Goal: Information Seeking & Learning: Learn about a topic

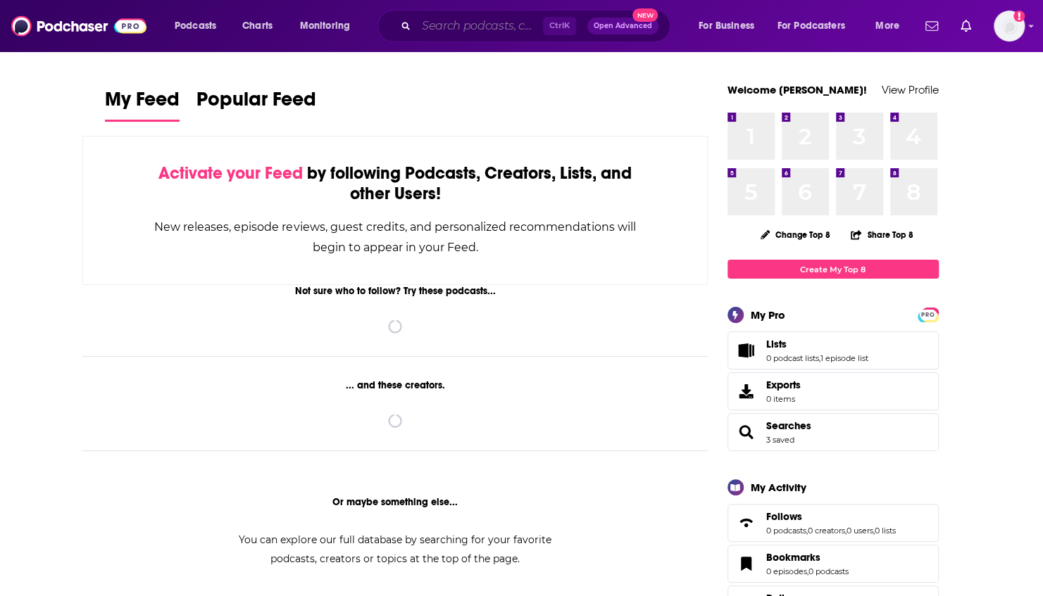
click at [479, 23] on input "Search podcasts, credits, & more..." at bounding box center [479, 26] width 127 height 23
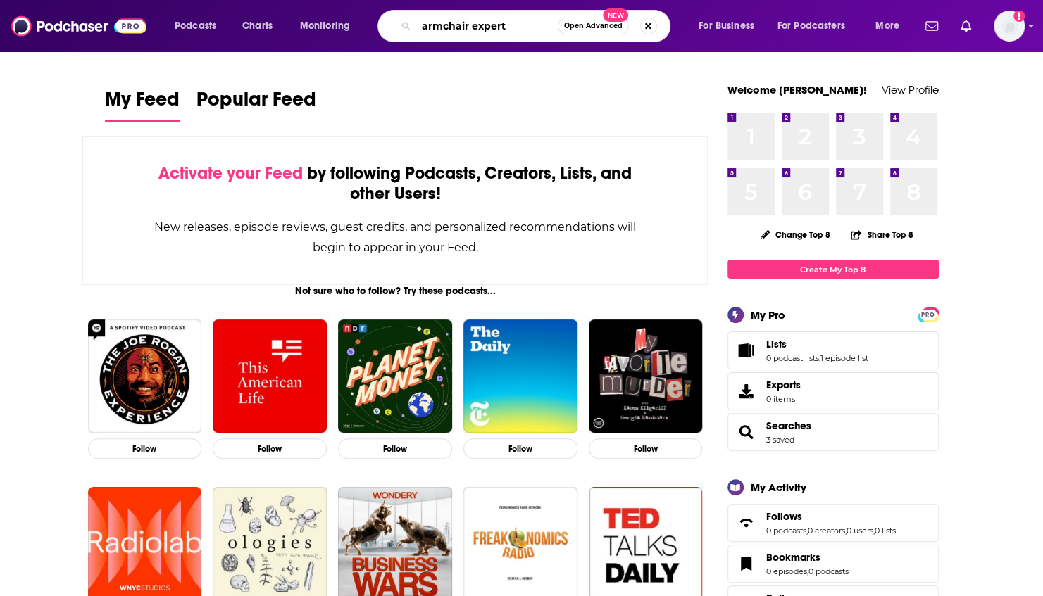
type input "armchair expert"
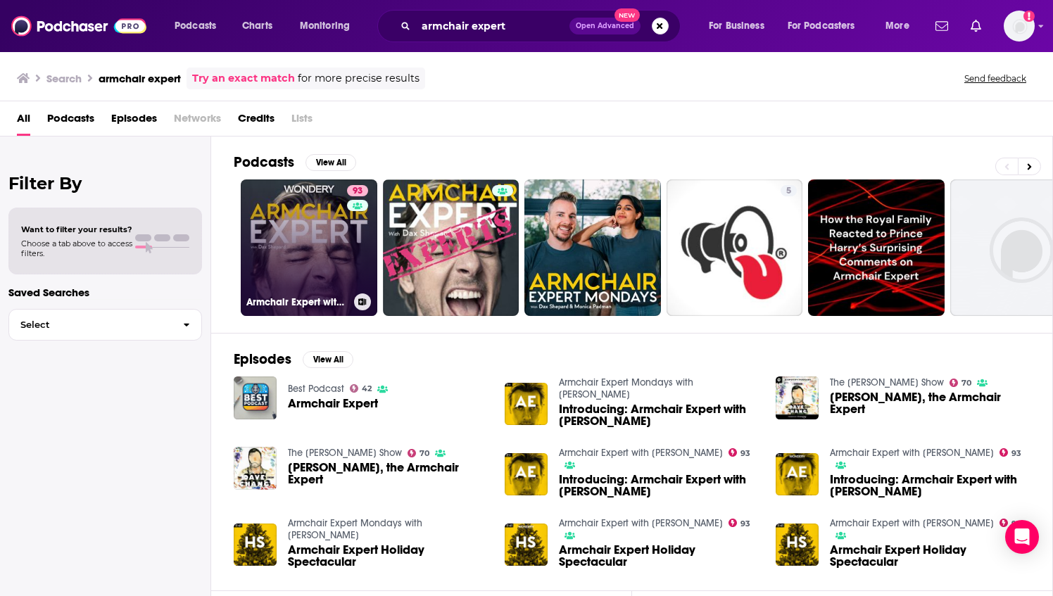
click at [330, 270] on link "93 Armchair Expert with [PERSON_NAME]" at bounding box center [309, 248] width 137 height 137
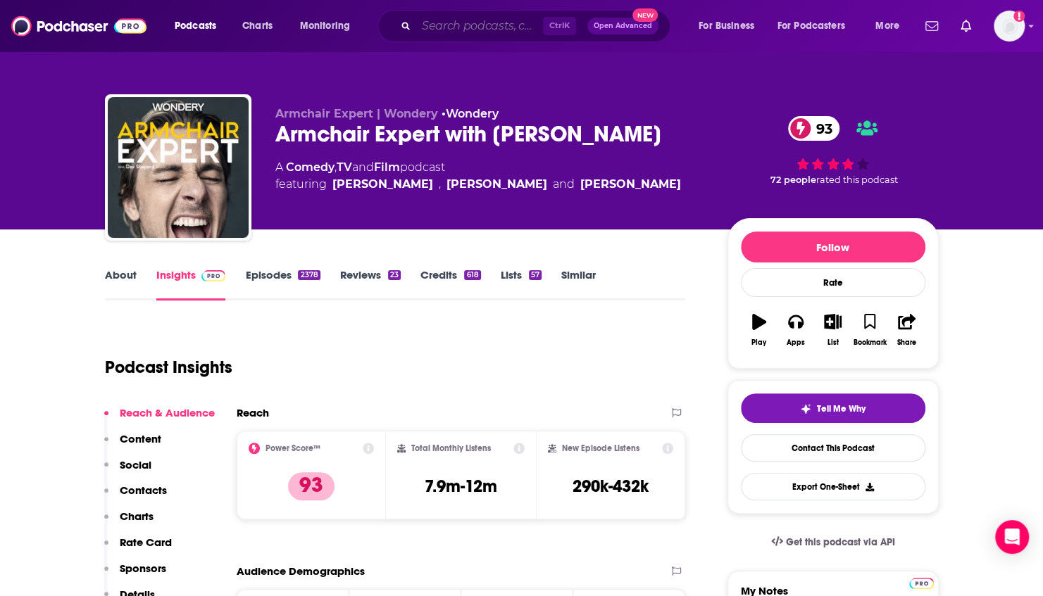
click at [430, 23] on input "Search podcasts, credits, & more..." at bounding box center [479, 26] width 127 height 23
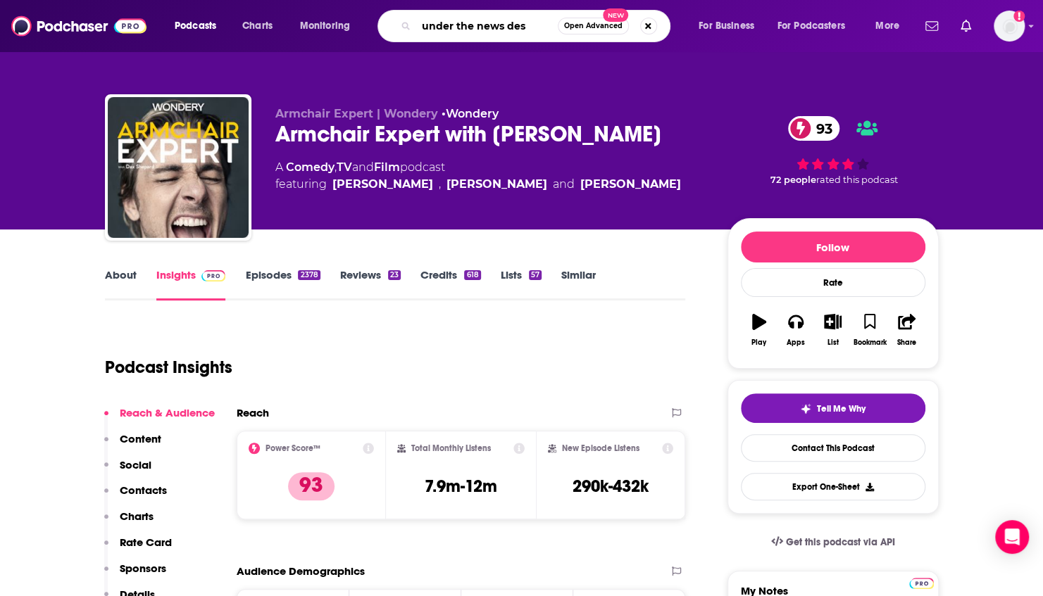
type input "under the news desk"
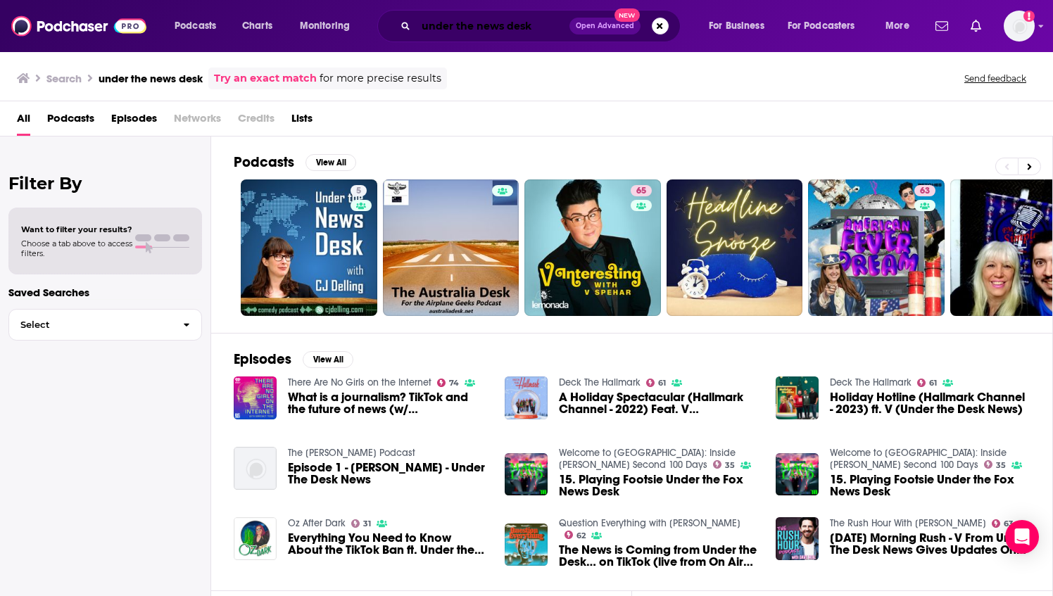
click at [511, 33] on input "under the news desk" at bounding box center [493, 26] width 154 height 23
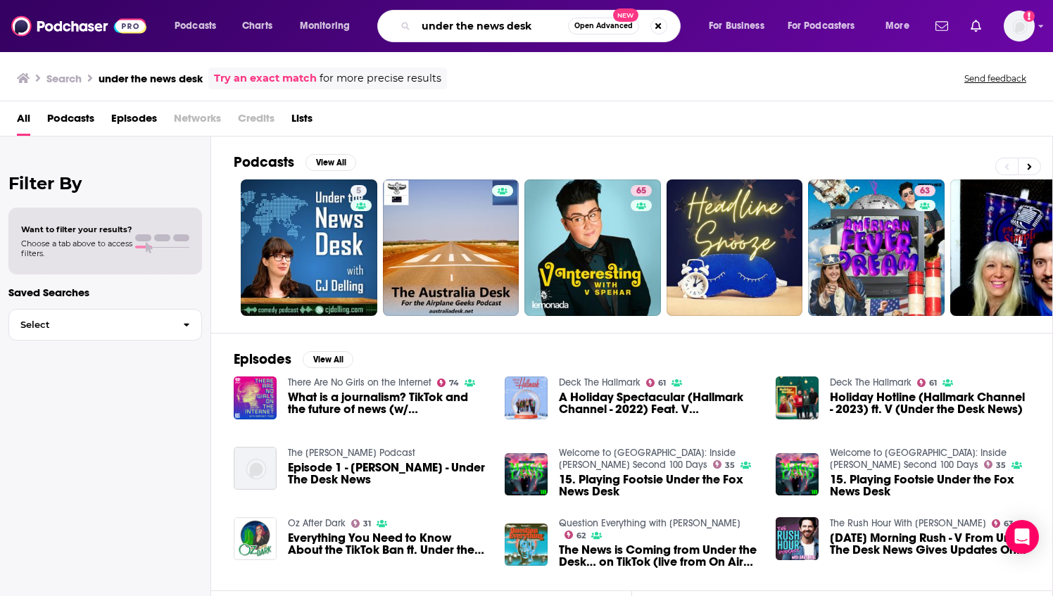
click at [511, 33] on input "under the news desk" at bounding box center [492, 26] width 152 height 23
type input "the daily show with [PERSON_NAME]"
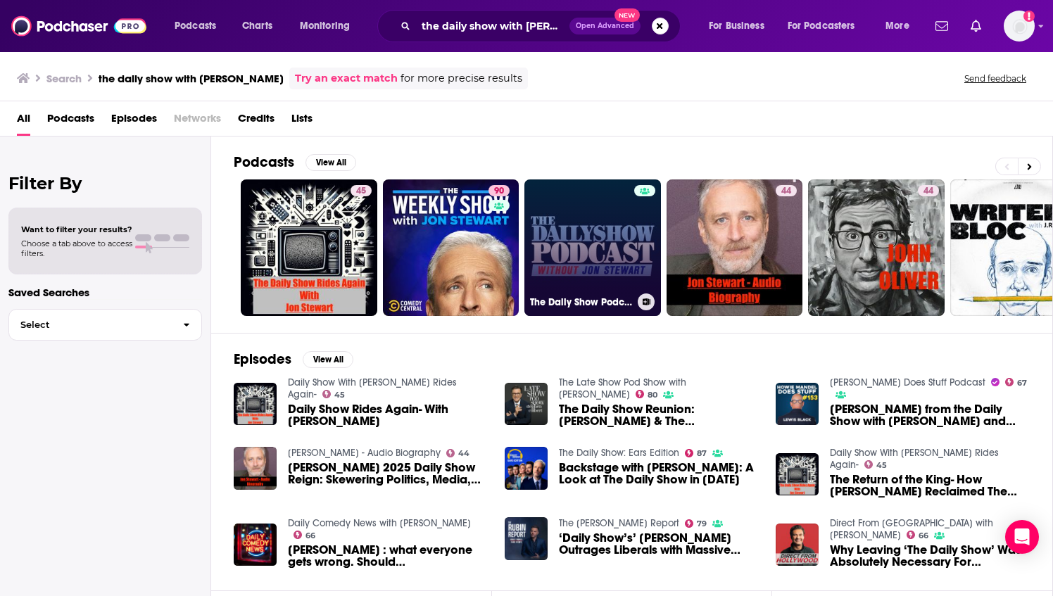
click at [601, 246] on link "The Daily Show Podcast without [PERSON_NAME]" at bounding box center [593, 248] width 137 height 137
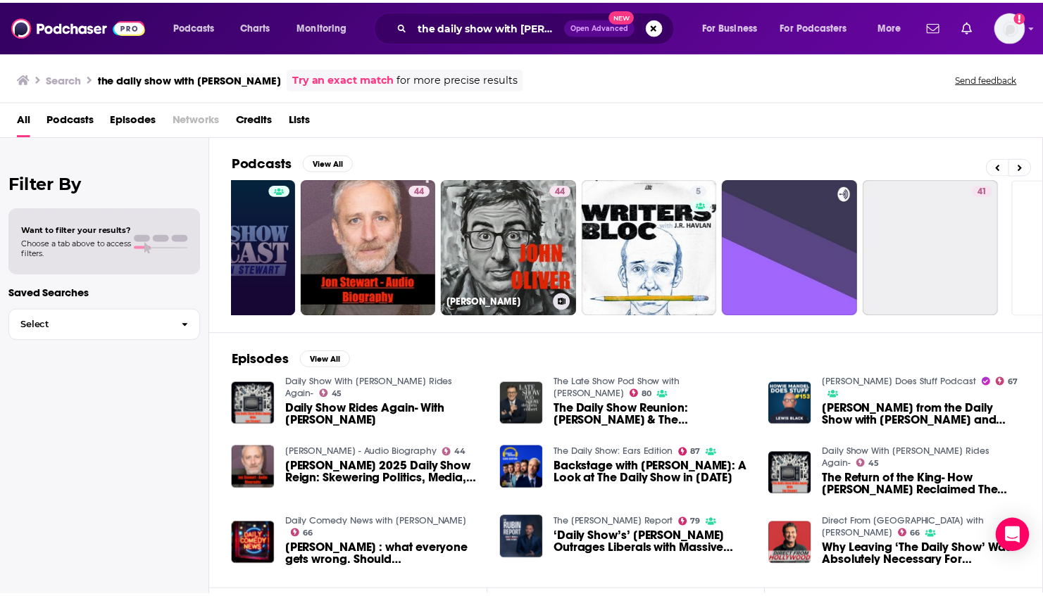
scroll to position [0, 364]
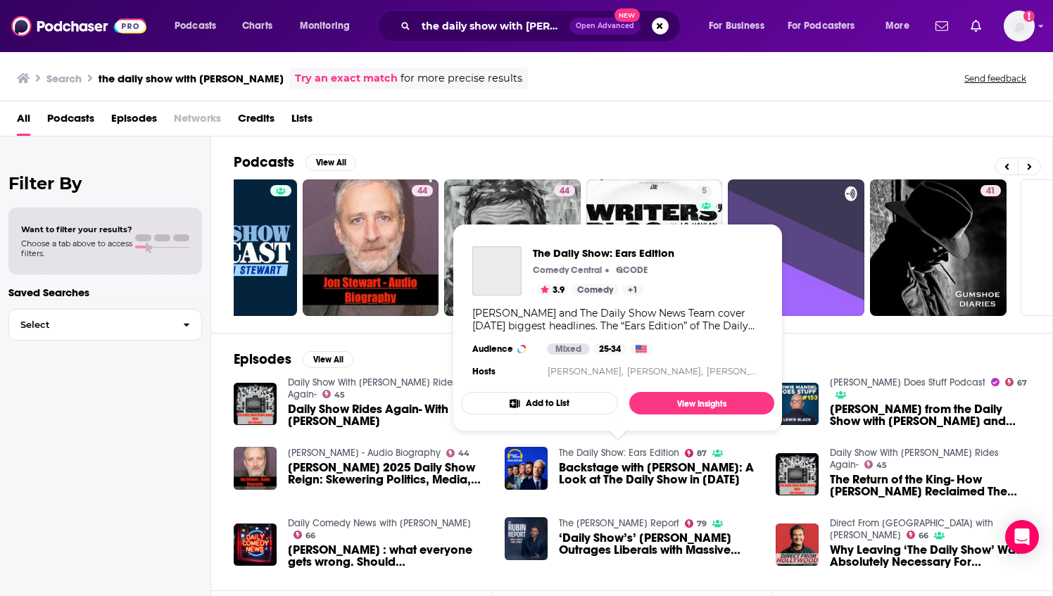
click at [639, 451] on link "The Daily Show: Ears Edition" at bounding box center [619, 453] width 120 height 12
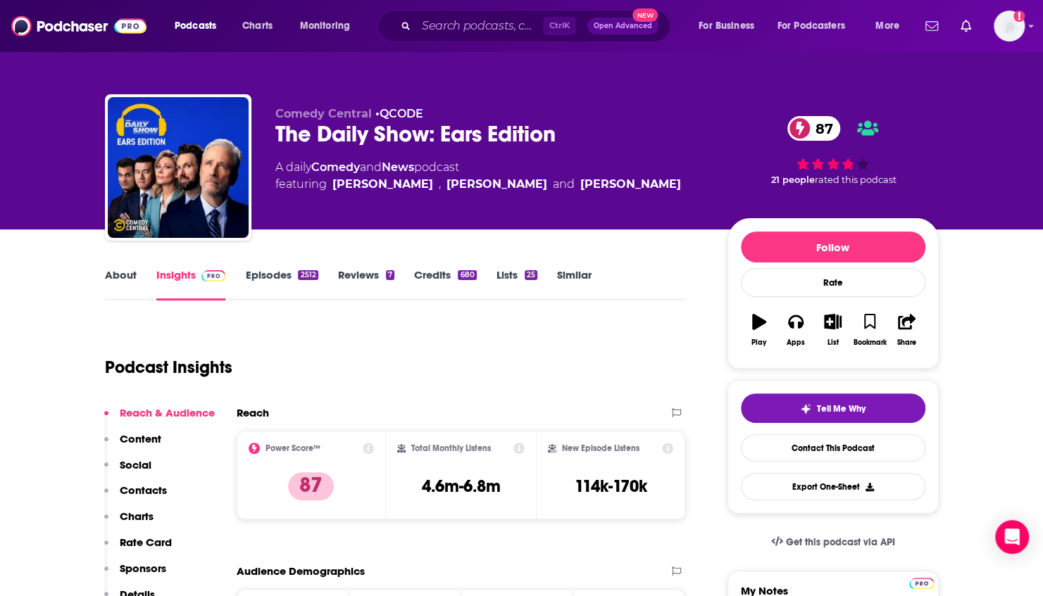
click at [508, 13] on div "Ctrl K Open Advanced New" at bounding box center [523, 26] width 293 height 32
click at [482, 36] on input "Search podcasts, credits, & more..." at bounding box center [479, 26] width 127 height 23
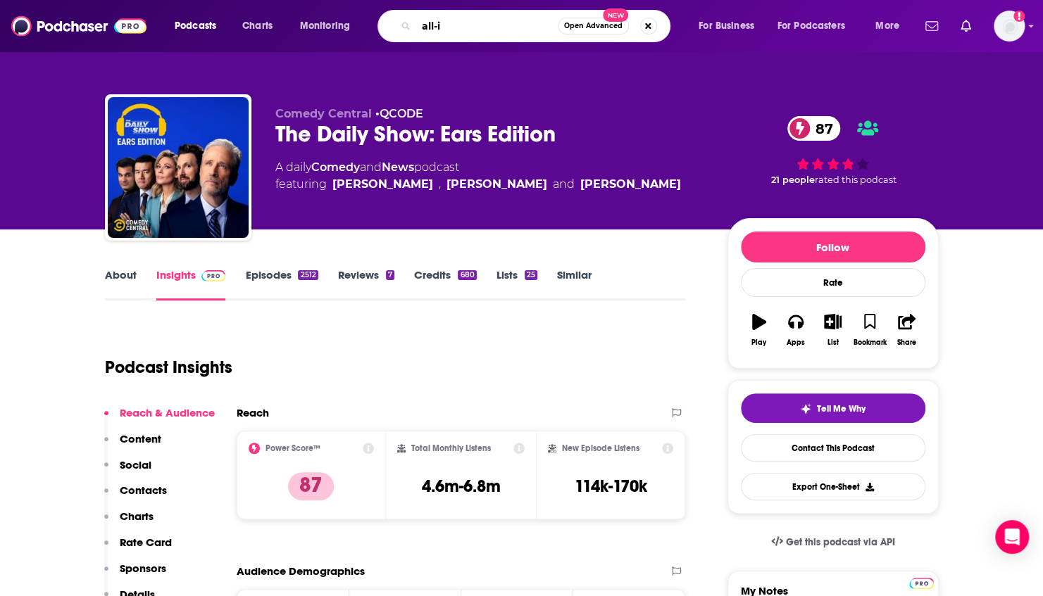
type input "all-in"
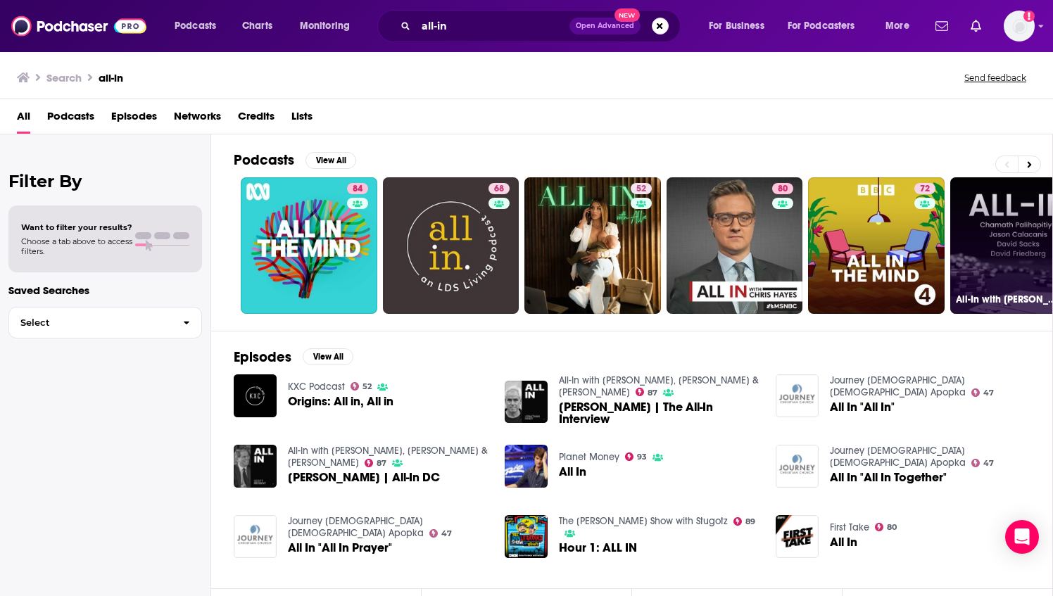
click at [1012, 223] on link "87 All-In with [PERSON_NAME], [PERSON_NAME] & [PERSON_NAME]" at bounding box center [1019, 245] width 137 height 137
